Goal: Check status: Check status

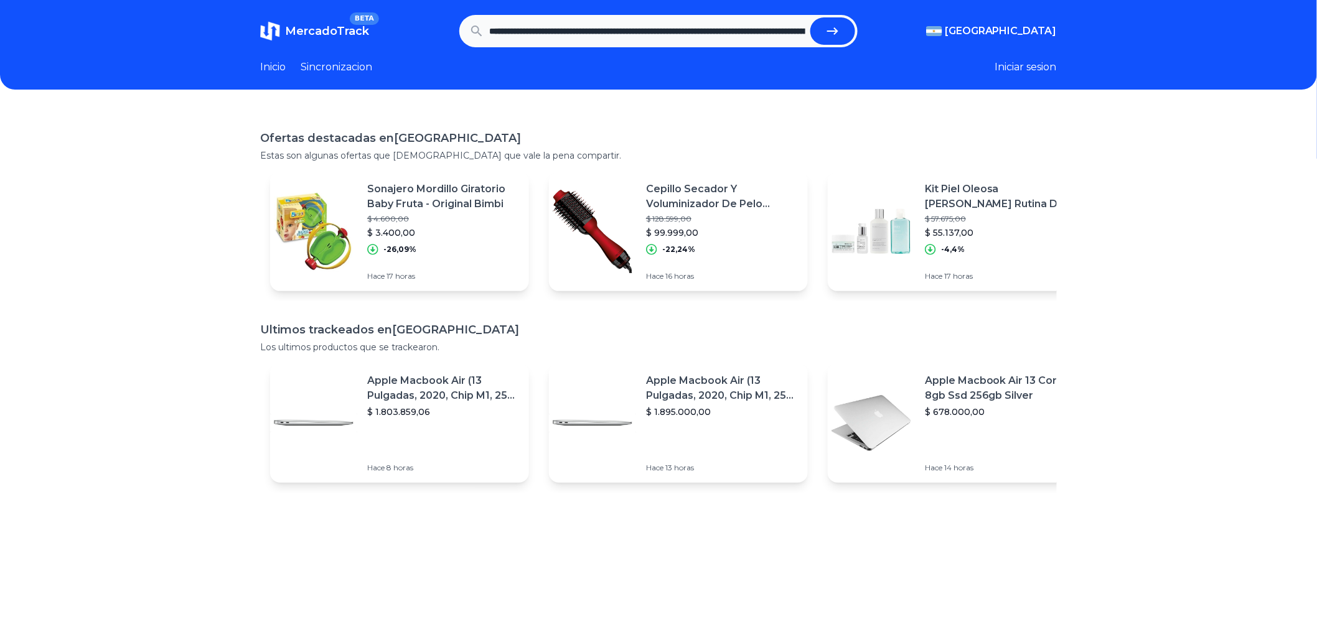
scroll to position [0, 1901]
click at [840, 34] on icon "submit" at bounding box center [832, 31] width 15 height 15
type input "**********"
